Goal: Task Accomplishment & Management: Use online tool/utility

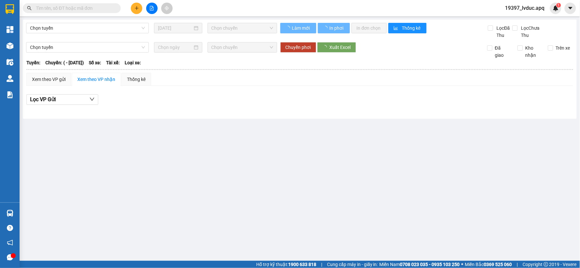
click at [13, 41] on div at bounding box center [9, 45] width 11 height 11
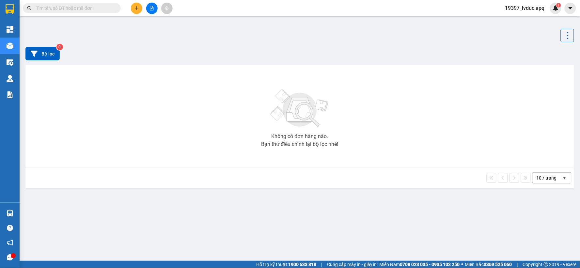
click at [175, 59] on div "Bộ lọc 0" at bounding box center [299, 53] width 548 height 13
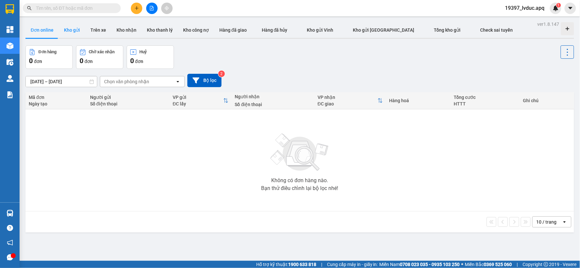
click at [68, 31] on button "Kho gửi" at bounding box center [72, 30] width 26 height 16
type input "[DATE] – [DATE]"
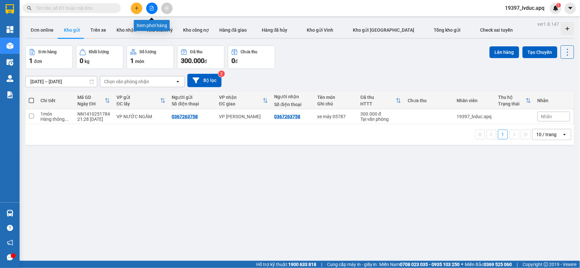
click at [152, 6] on icon "file-add" at bounding box center [151, 8] width 5 height 5
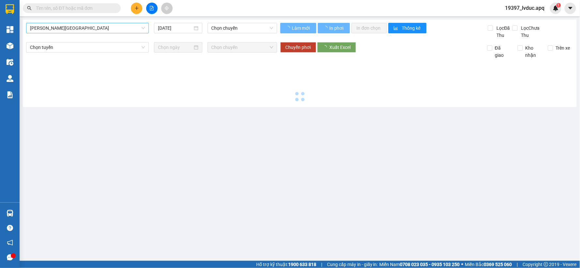
click at [87, 30] on span "[PERSON_NAME][GEOGRAPHIC_DATA]" at bounding box center [87, 28] width 115 height 10
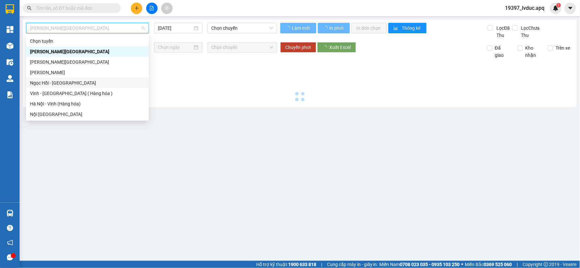
type input "[DATE]"
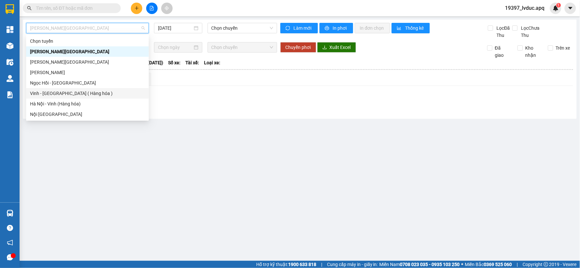
click at [63, 90] on div "Vinh - [GEOGRAPHIC_DATA] ( Hàng hóa )" at bounding box center [87, 93] width 115 height 7
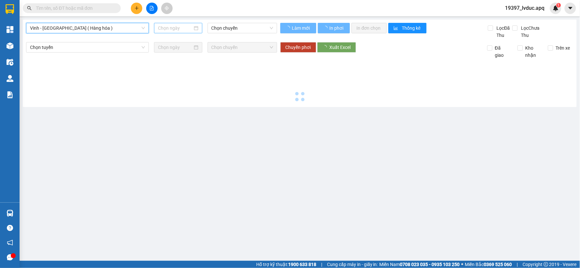
click at [181, 28] on input at bounding box center [175, 27] width 34 height 7
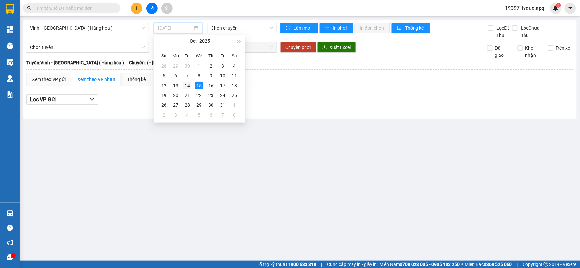
click at [188, 86] on div "14" at bounding box center [187, 86] width 8 height 8
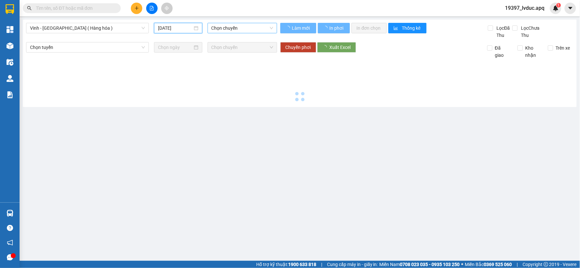
click at [239, 30] on span "Chọn chuyến" at bounding box center [242, 28] width 62 height 10
type input "[DATE]"
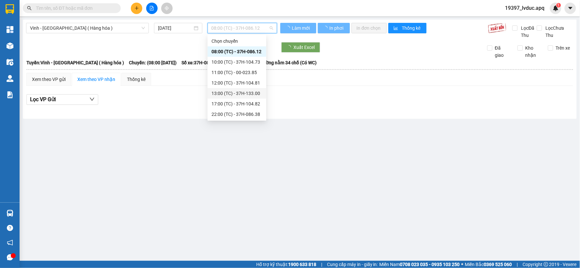
scroll to position [73, 0]
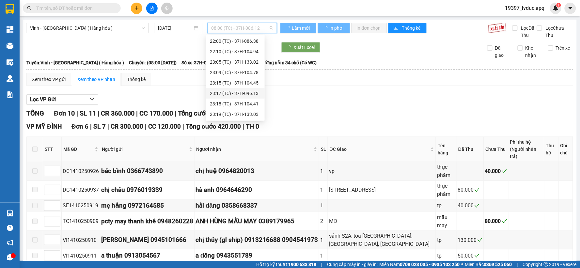
click at [241, 96] on div "23:17 (TC) - 37H-096.13" at bounding box center [235, 93] width 51 height 7
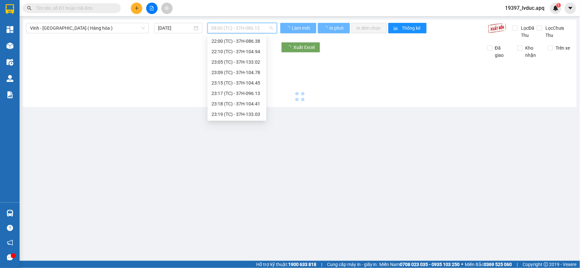
click at [240, 31] on span "08:00 (TC) - 37H-086.12" at bounding box center [242, 28] width 62 height 10
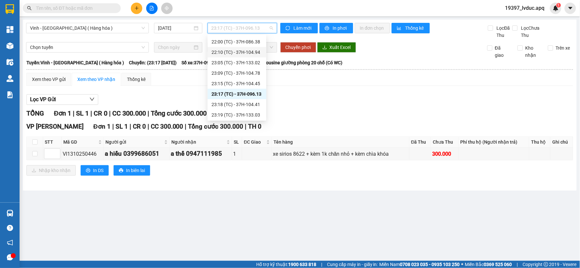
scroll to position [73, 0]
click at [241, 115] on div "23:19 (TC) - 37H-133.03" at bounding box center [236, 114] width 51 height 7
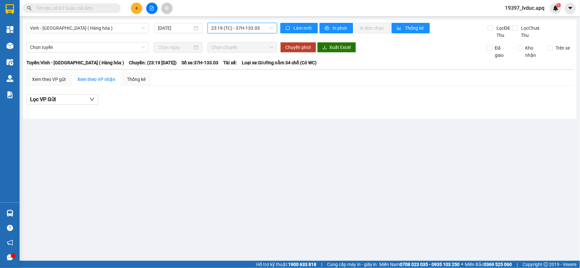
click at [238, 30] on span "23:19 (TC) - 37H-133.03" at bounding box center [242, 28] width 62 height 10
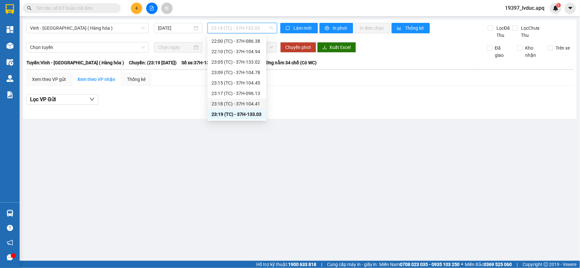
click at [242, 103] on div "23:18 (TC) - 37H-104.41" at bounding box center [236, 103] width 51 height 7
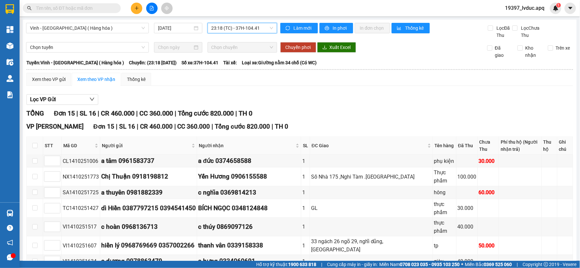
click at [245, 29] on span "23:18 (TC) - 37H-104.41" at bounding box center [242, 28] width 62 height 10
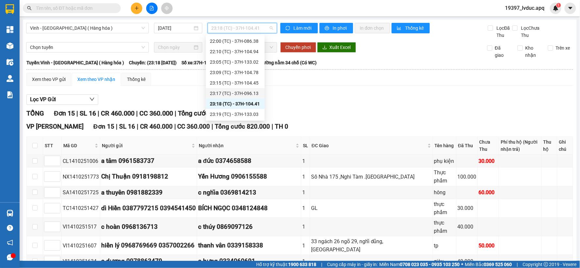
click at [243, 90] on div "23:17 (TC) - 37H-096.13" at bounding box center [235, 93] width 51 height 7
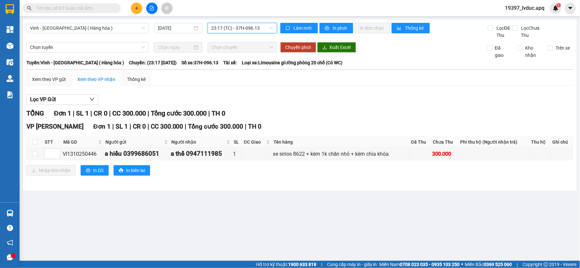
click at [248, 31] on span "23:17 (TC) - 37H-096.13" at bounding box center [242, 28] width 62 height 10
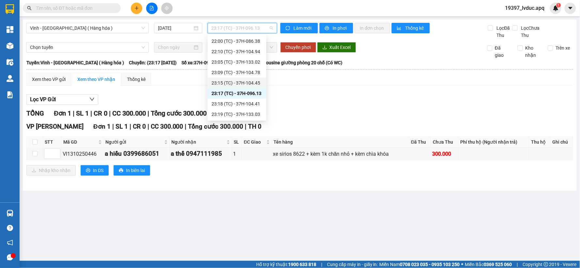
click at [249, 82] on div "23:15 (TC) - 37H-104.45" at bounding box center [236, 82] width 51 height 7
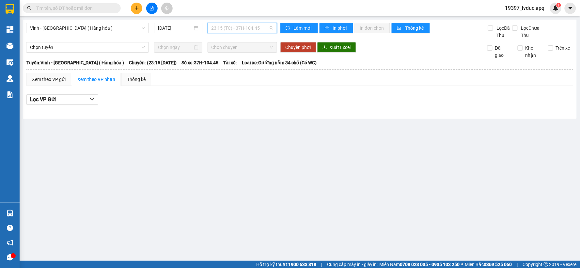
click at [246, 26] on span "23:15 (TC) - 37H-104.45" at bounding box center [242, 28] width 62 height 10
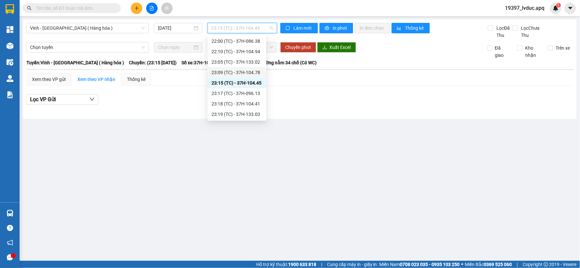
click at [241, 70] on div "23:09 (TC) - 37H-104.78" at bounding box center [236, 72] width 51 height 7
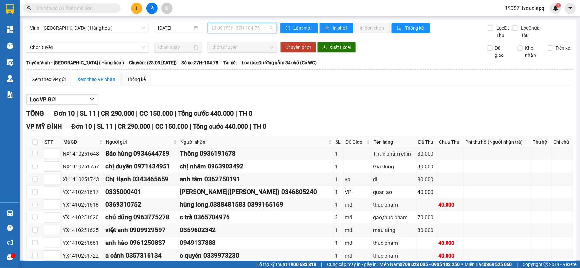
click at [239, 29] on span "23:09 (TC) - 37H-104.78" at bounding box center [242, 28] width 62 height 10
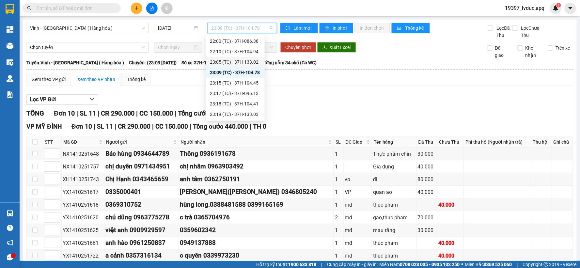
click at [240, 58] on div "23:05 (TC) - 37H-133.02" at bounding box center [235, 61] width 51 height 7
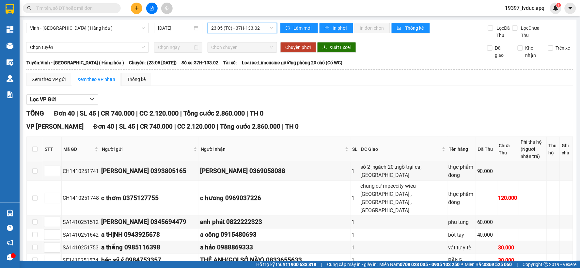
click at [246, 27] on span "23:05 (TC) - 37H-133.02" at bounding box center [242, 28] width 62 height 10
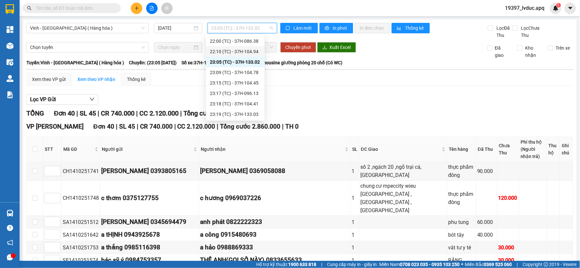
click at [242, 52] on div "22:10 (TC) - 37H-104.94" at bounding box center [235, 51] width 51 height 7
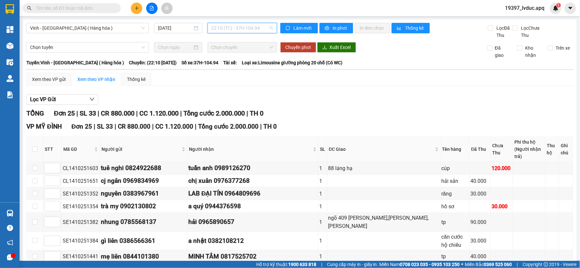
click at [227, 30] on span "22:10 (TC) - 37H-104.94" at bounding box center [242, 28] width 62 height 10
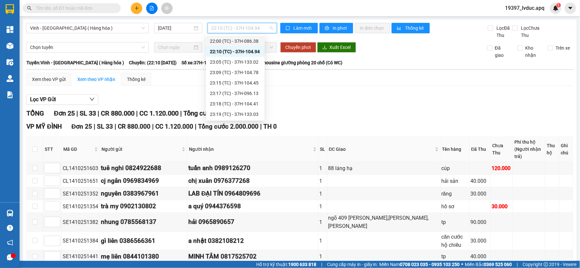
click at [244, 39] on div "22:00 (TC) - 37H-086.38" at bounding box center [235, 41] width 51 height 7
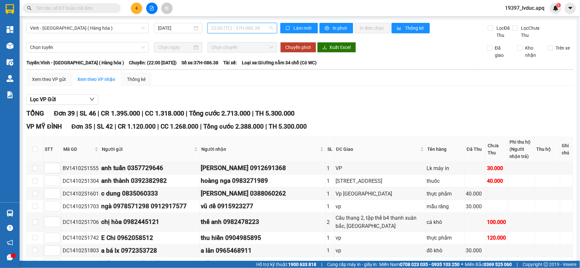
click at [251, 27] on span "22:00 (TC) - 37H-086.38" at bounding box center [242, 28] width 62 height 10
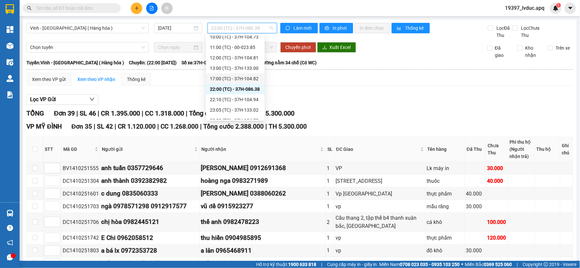
scroll to position [36, 0]
click at [253, 89] on div "22:10 (TC) - 37H-104.94" at bounding box center [235, 88] width 51 height 7
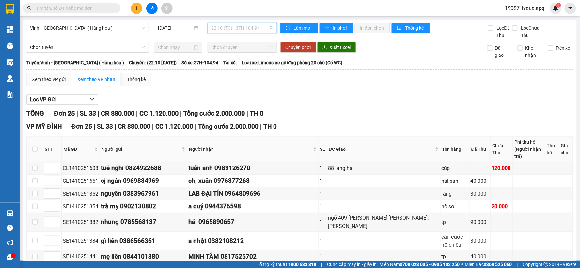
click at [249, 27] on span "22:10 (TC) - 37H-104.94" at bounding box center [242, 28] width 62 height 10
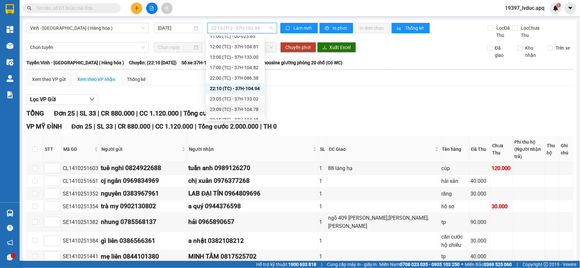
click at [234, 108] on div "23:09 (TC) - 37H-104.78" at bounding box center [235, 109] width 51 height 7
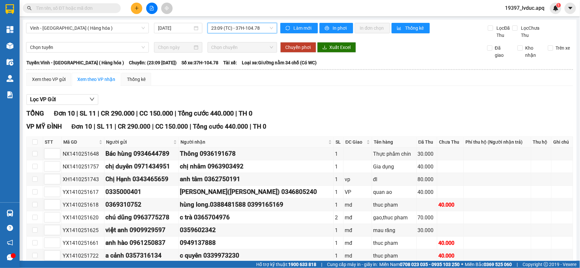
click at [236, 34] on div "Vinh - [GEOGRAPHIC_DATA] ( Hàng hóa ) [DATE] 23:09 23:09 (TC) - 37H-104.78" at bounding box center [151, 31] width 251 height 16
click at [242, 24] on span "23:09 (TC) - 37H-104.78" at bounding box center [242, 28] width 62 height 10
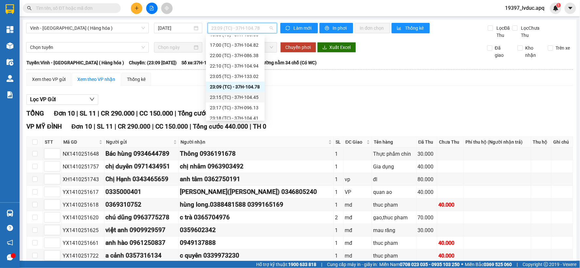
scroll to position [73, 0]
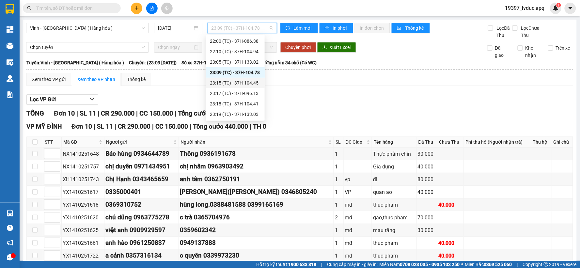
click at [244, 82] on div "23:15 (TC) - 37H-104.45" at bounding box center [235, 82] width 51 height 7
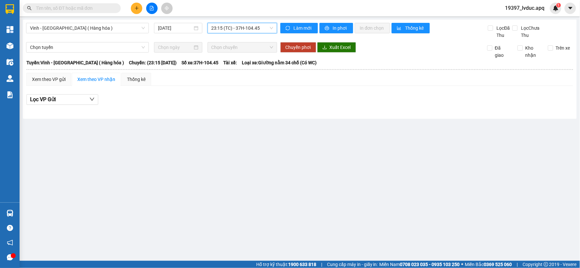
click at [251, 26] on span "23:15 (TC) - 37H-104.45" at bounding box center [242, 28] width 62 height 10
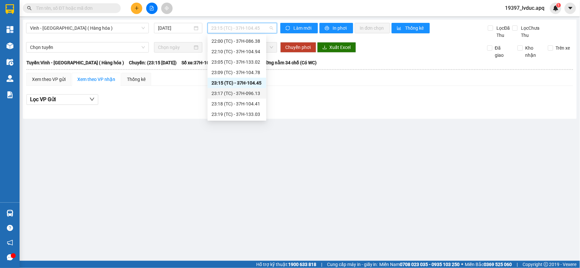
click at [241, 92] on div "23:17 (TC) - 37H-096.13" at bounding box center [236, 93] width 51 height 7
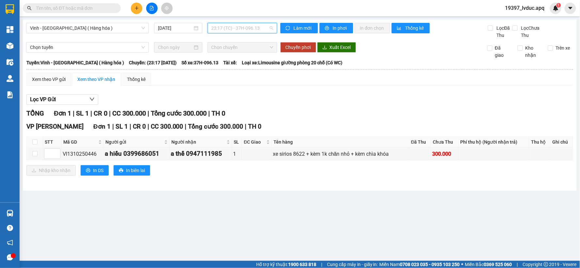
click at [244, 30] on span "23:17 (TC) - 37H-096.13" at bounding box center [242, 28] width 62 height 10
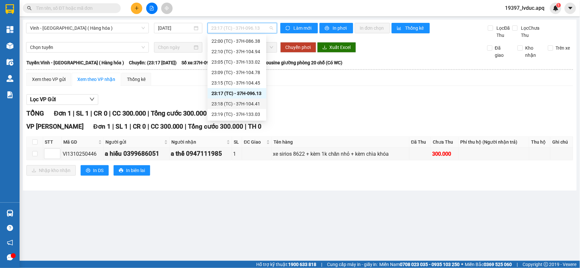
click at [245, 101] on div "23:18 (TC) - 37H-104.41" at bounding box center [236, 103] width 51 height 7
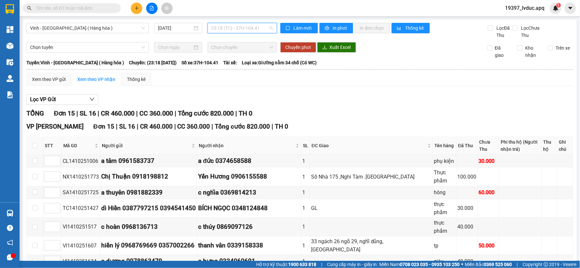
click at [251, 26] on span "23:18 (TC) - 37H-104.41" at bounding box center [242, 28] width 62 height 10
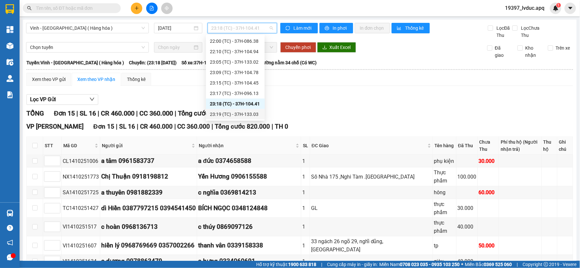
click at [242, 115] on div "23:19 (TC) - 37H-133.03" at bounding box center [235, 114] width 51 height 7
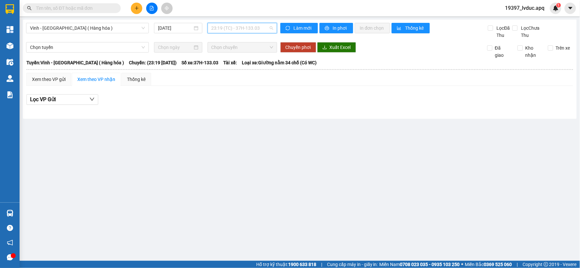
click at [245, 30] on span "23:19 (TC) - 37H-133.03" at bounding box center [242, 28] width 62 height 10
